Goal: Navigation & Orientation: Find specific page/section

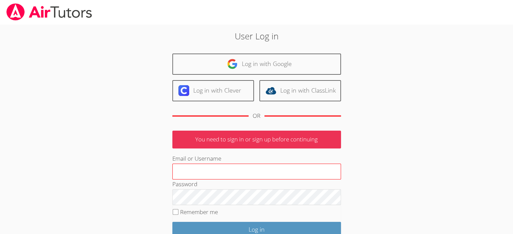
scroll to position [56, 0]
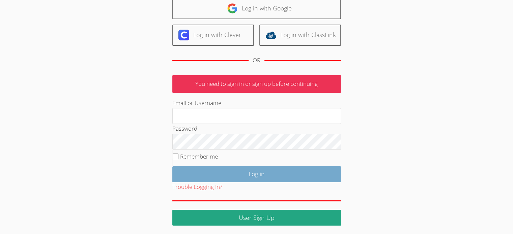
type input "ekgrod56@gmail.com"
click at [277, 175] on input "Log in" at bounding box center [256, 174] width 168 height 16
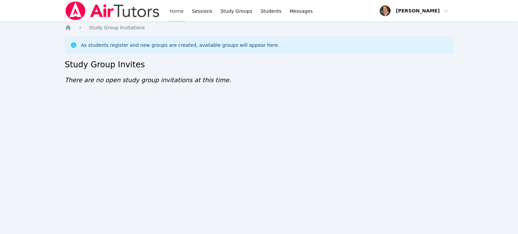
click at [178, 12] on link "Home" at bounding box center [176, 11] width 17 height 22
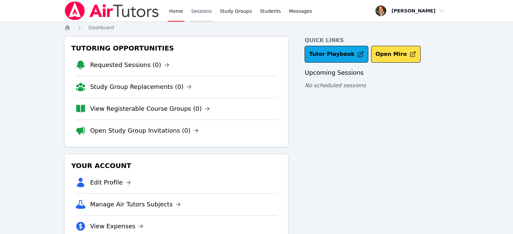
click at [197, 14] on link "Sessions" at bounding box center [201, 11] width 23 height 22
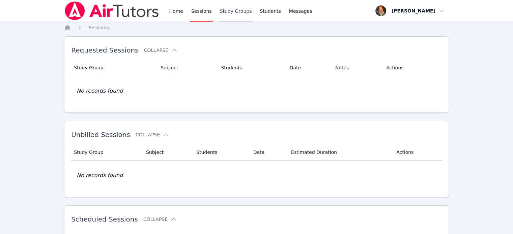
click at [229, 12] on link "Study Groups" at bounding box center [235, 11] width 35 height 22
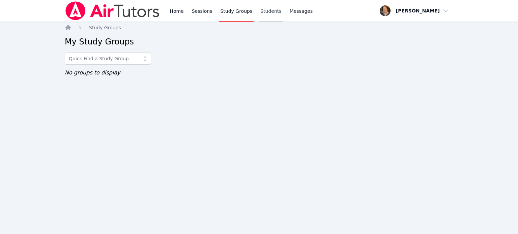
click at [259, 10] on link "Students" at bounding box center [271, 11] width 24 height 22
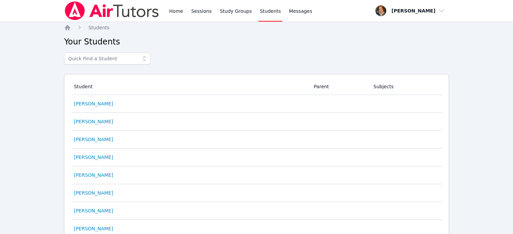
click at [308, 13] on div "Home Sessions Study Groups Students Messages Open user menu Ellen Grod Open mai…" at bounding box center [256, 11] width 384 height 22
click at [174, 9] on link "Home" at bounding box center [175, 11] width 17 height 22
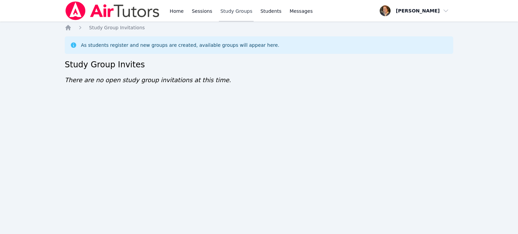
click at [228, 10] on link "Study Groups" at bounding box center [236, 11] width 35 height 22
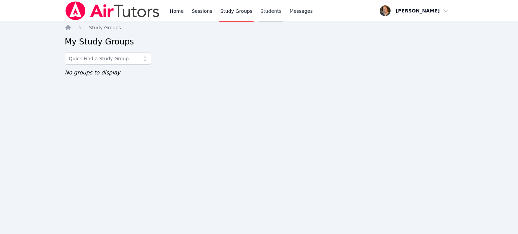
click at [263, 10] on link "Students" at bounding box center [271, 11] width 24 height 22
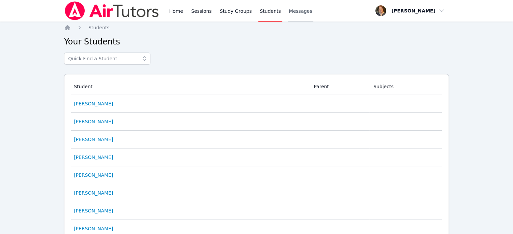
click at [299, 10] on span "Messages" at bounding box center [300, 11] width 23 height 7
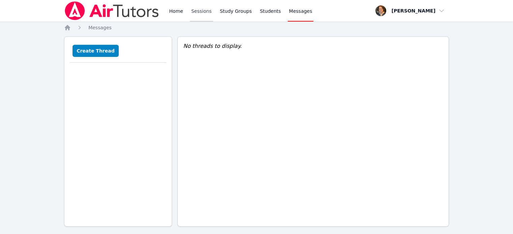
click at [205, 10] on link "Sessions" at bounding box center [201, 11] width 23 height 22
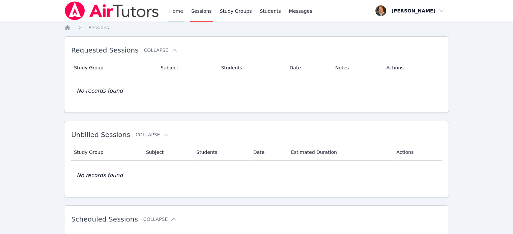
click at [174, 12] on link "Home" at bounding box center [175, 11] width 17 height 22
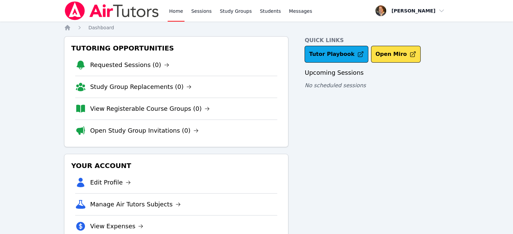
click at [146, 15] on img at bounding box center [111, 10] width 95 height 19
click at [73, 11] on img at bounding box center [111, 10] width 95 height 19
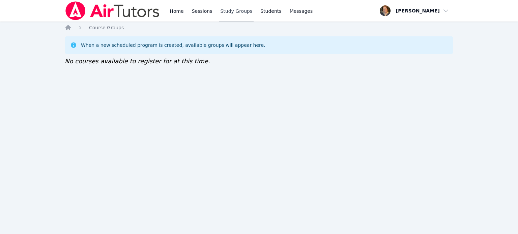
click at [225, 11] on link "Study Groups" at bounding box center [236, 11] width 35 height 22
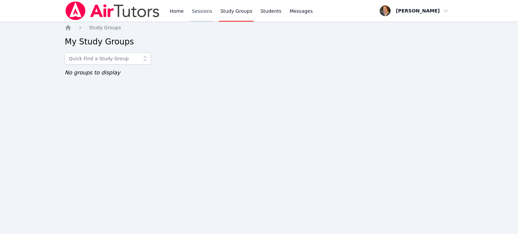
click at [194, 10] on link "Sessions" at bounding box center [201, 11] width 23 height 22
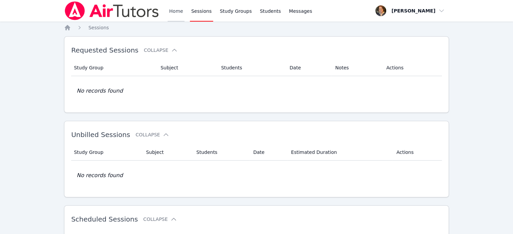
click at [179, 9] on link "Home" at bounding box center [175, 11] width 17 height 22
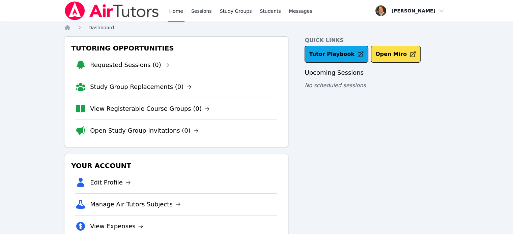
click at [104, 28] on span "Dashboard" at bounding box center [101, 27] width 26 height 5
click at [114, 9] on img at bounding box center [111, 10] width 95 height 19
click at [80, 9] on img at bounding box center [111, 10] width 95 height 19
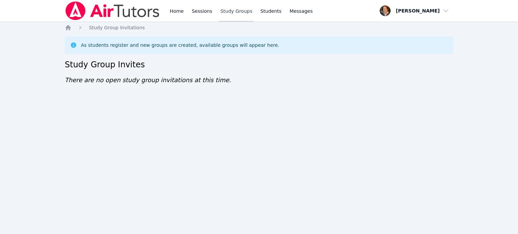
click at [226, 11] on link "Study Groups" at bounding box center [236, 11] width 35 height 22
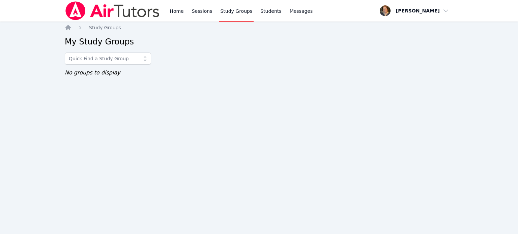
click at [144, 58] on icon at bounding box center [145, 58] width 3 height 5
click at [271, 13] on link "Students" at bounding box center [271, 11] width 24 height 22
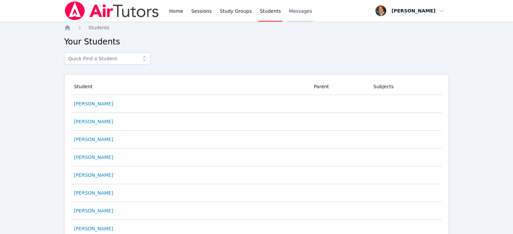
click at [289, 12] on span "Messages" at bounding box center [300, 11] width 23 height 7
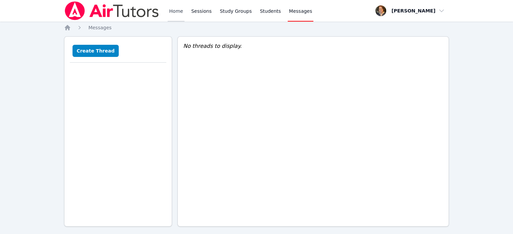
click at [180, 11] on link "Home" at bounding box center [175, 11] width 17 height 22
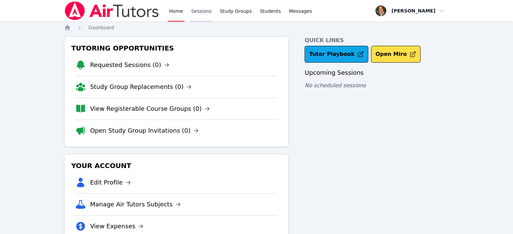
click at [199, 12] on link "Sessions" at bounding box center [201, 11] width 23 height 22
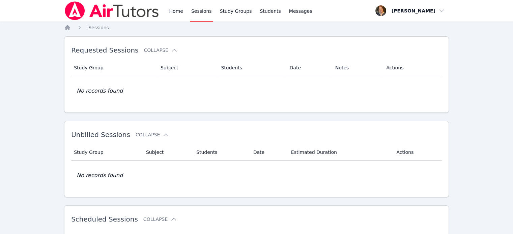
click at [73, 15] on img at bounding box center [111, 10] width 95 height 19
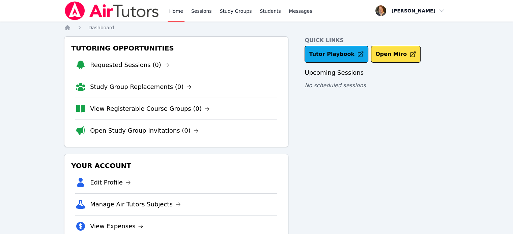
click at [143, 12] on img at bounding box center [111, 10] width 95 height 19
click at [205, 12] on link "Sessions" at bounding box center [201, 11] width 23 height 22
